Goal: Task Accomplishment & Management: Complete application form

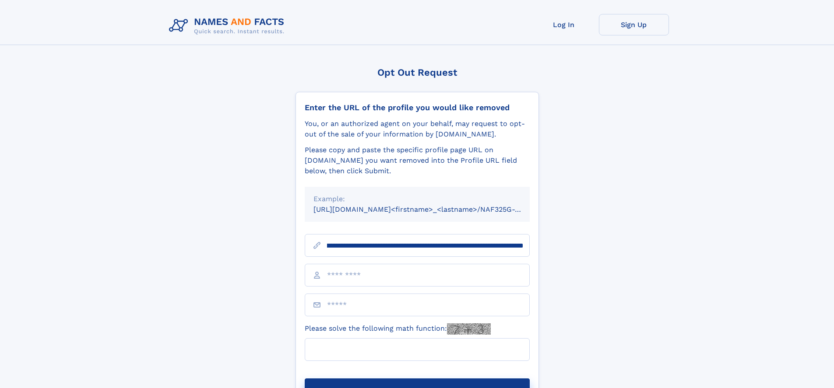
scroll to position [0, 102]
type input "**********"
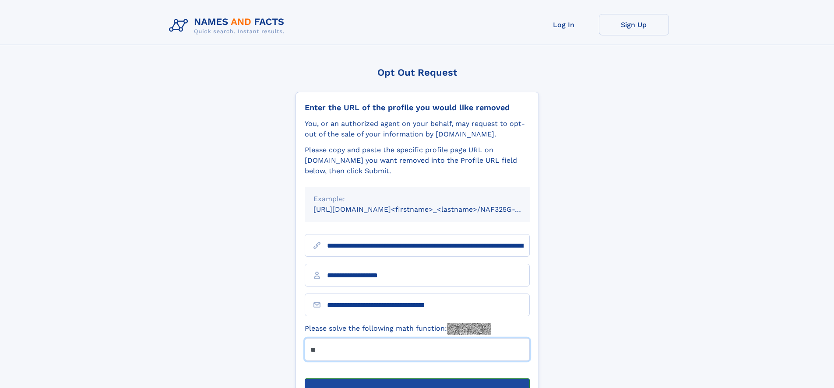
type input "**"
click at [417, 379] on button "Submit Opt Out Request" at bounding box center [417, 393] width 225 height 28
